Goal: Transaction & Acquisition: Purchase product/service

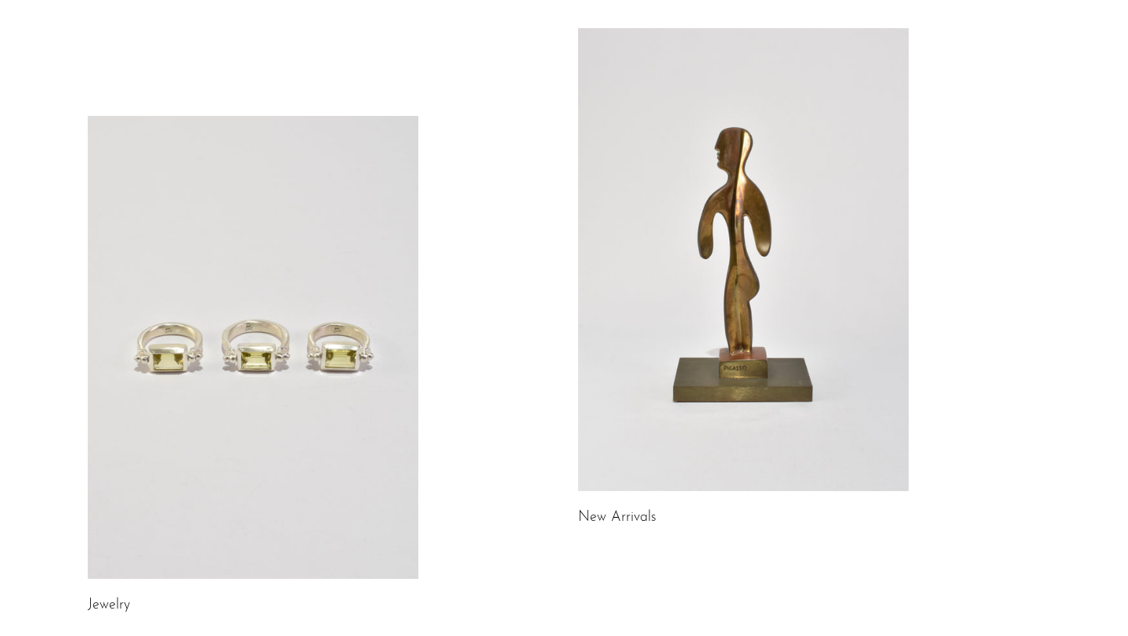
scroll to position [89, 0]
click at [287, 354] on link at bounding box center [253, 346] width 331 height 463
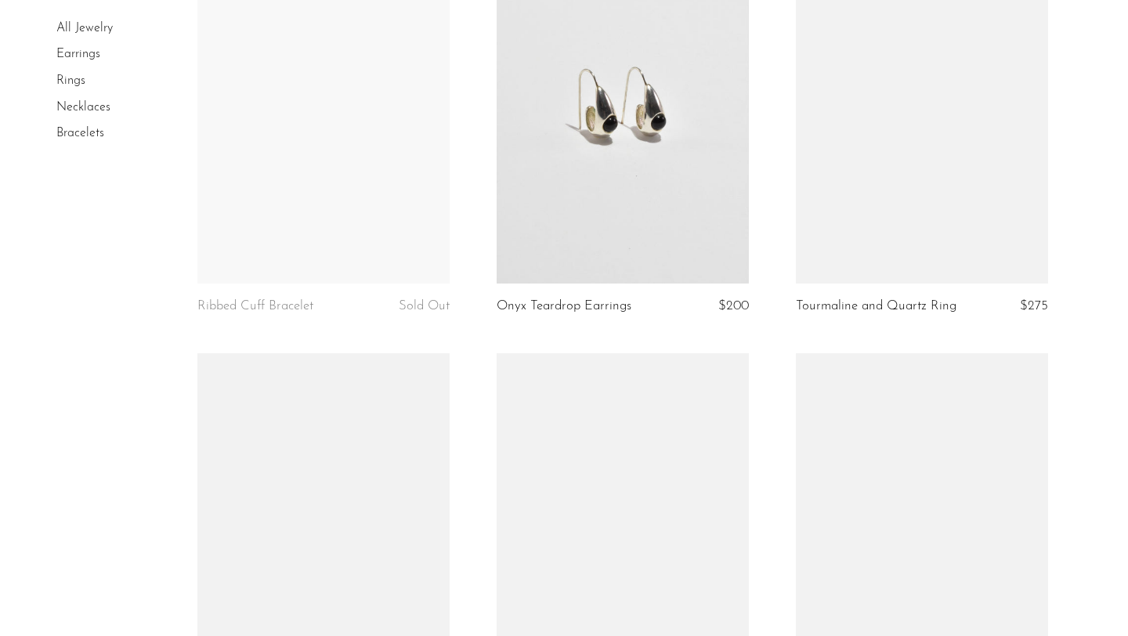
scroll to position [4278, 0]
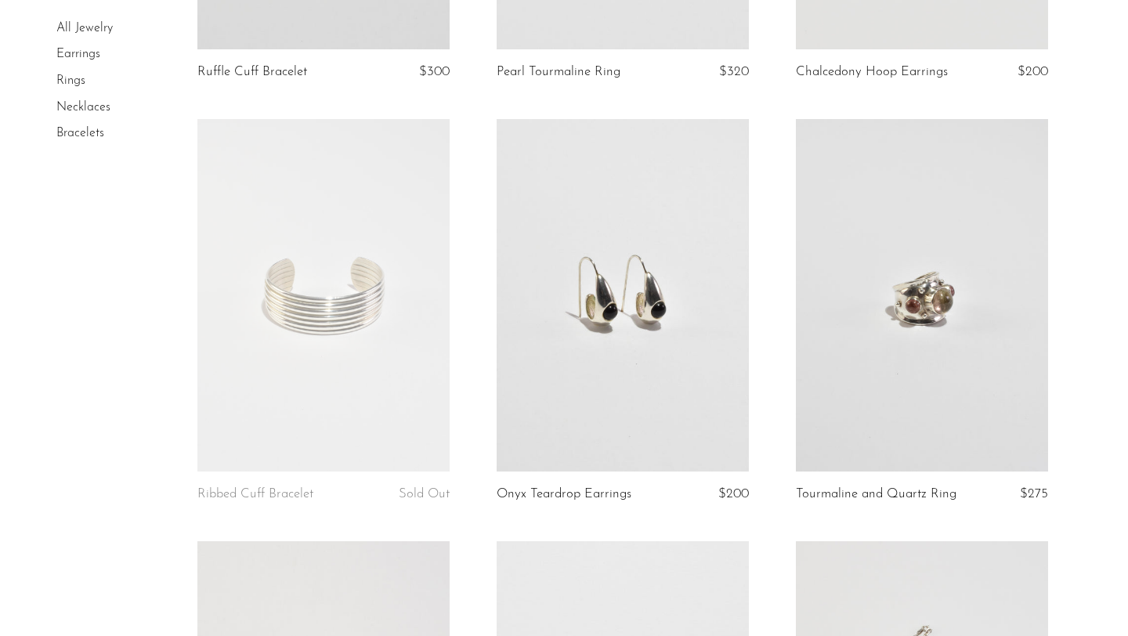
click at [914, 288] on link at bounding box center [922, 295] width 252 height 353
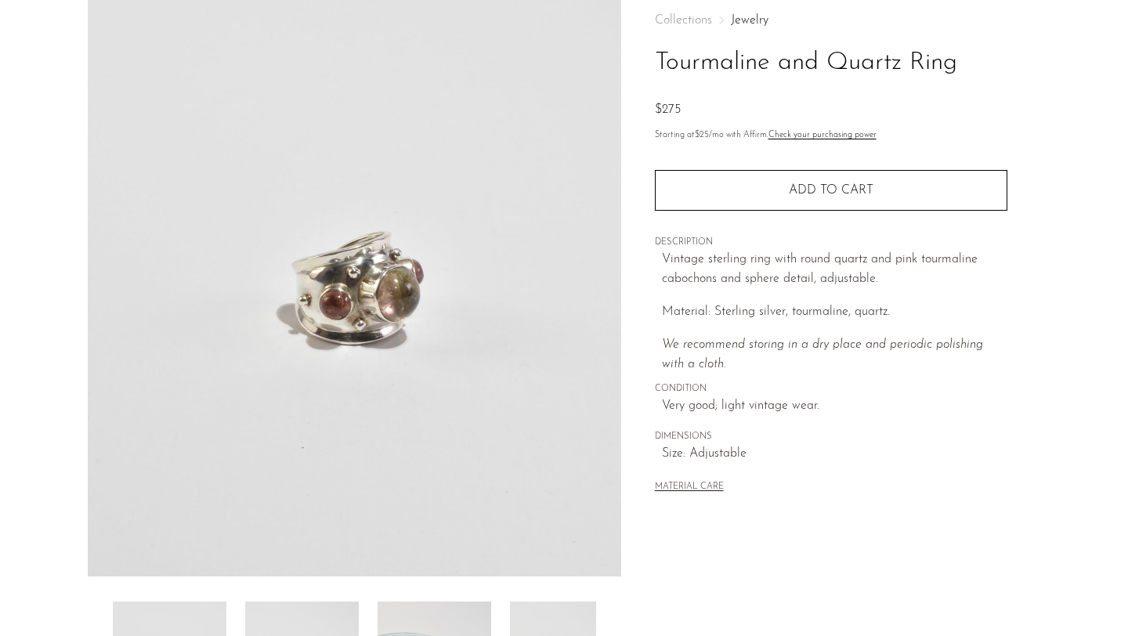
scroll to position [384, 0]
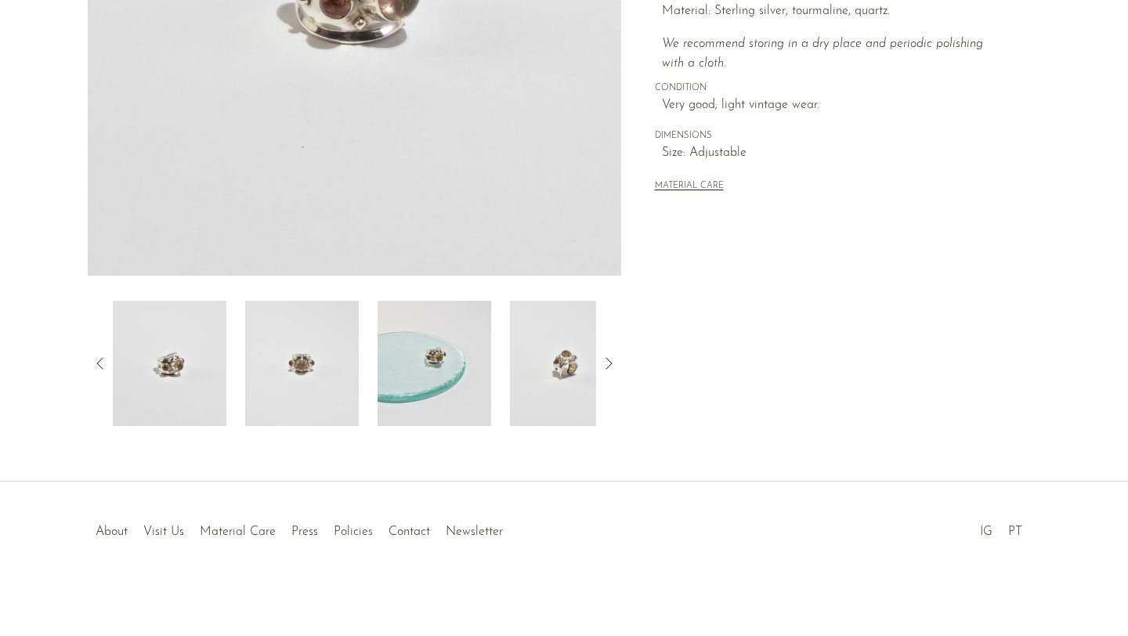
click at [304, 358] on img at bounding box center [302, 363] width 114 height 125
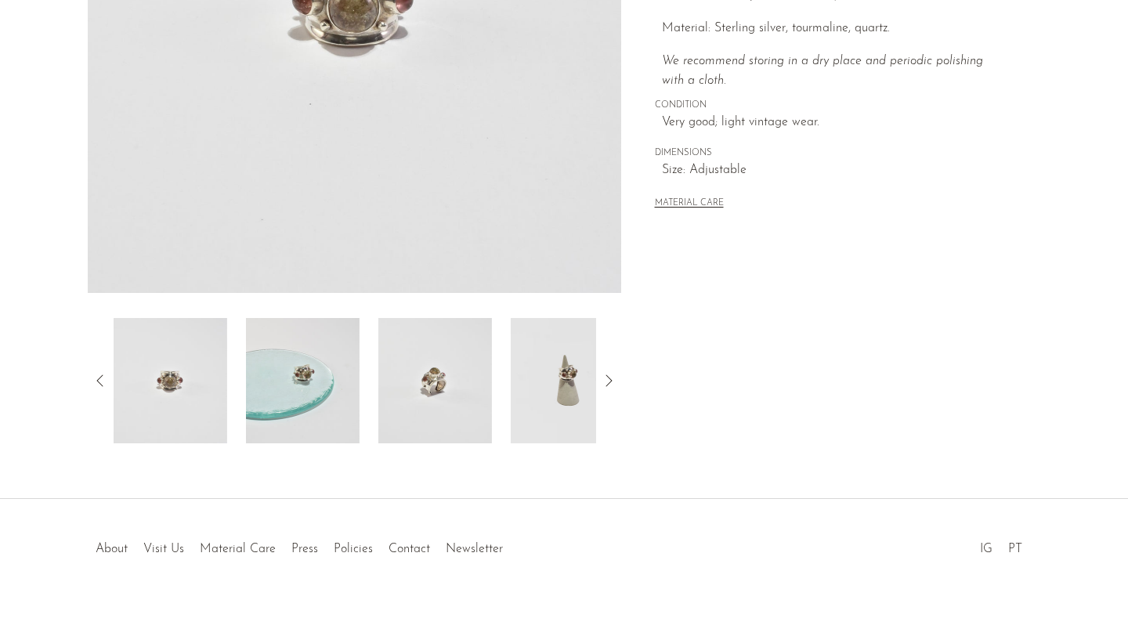
scroll to position [139, 0]
